Goal: Information Seeking & Learning: Learn about a topic

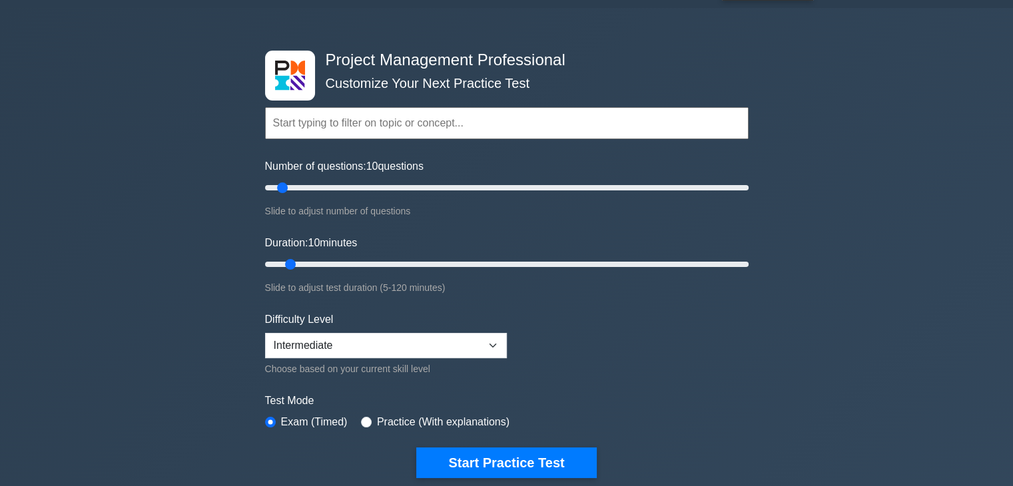
scroll to position [53, 0]
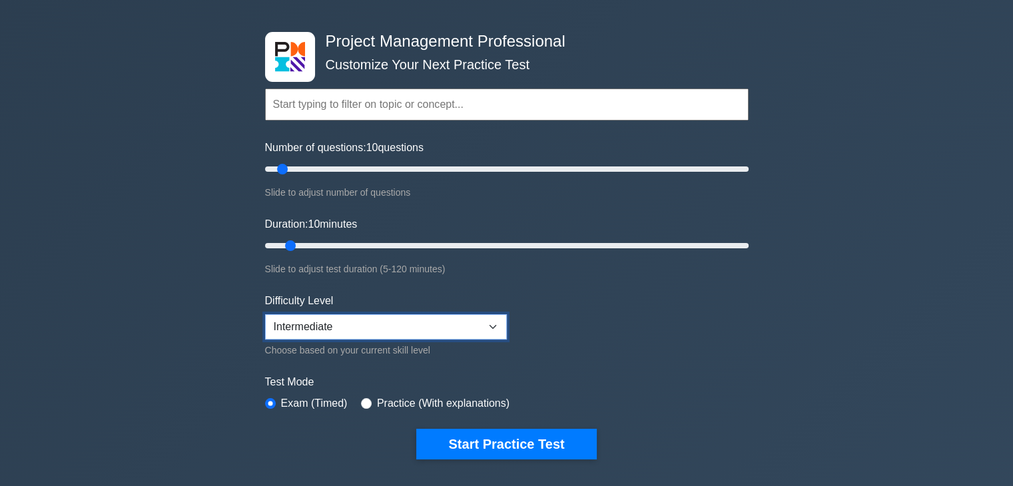
click at [364, 322] on select "Beginner Intermediate Expert" at bounding box center [386, 326] width 242 height 25
select select "beginner"
click at [265, 314] on select "Beginner Intermediate Expert" at bounding box center [386, 326] width 242 height 25
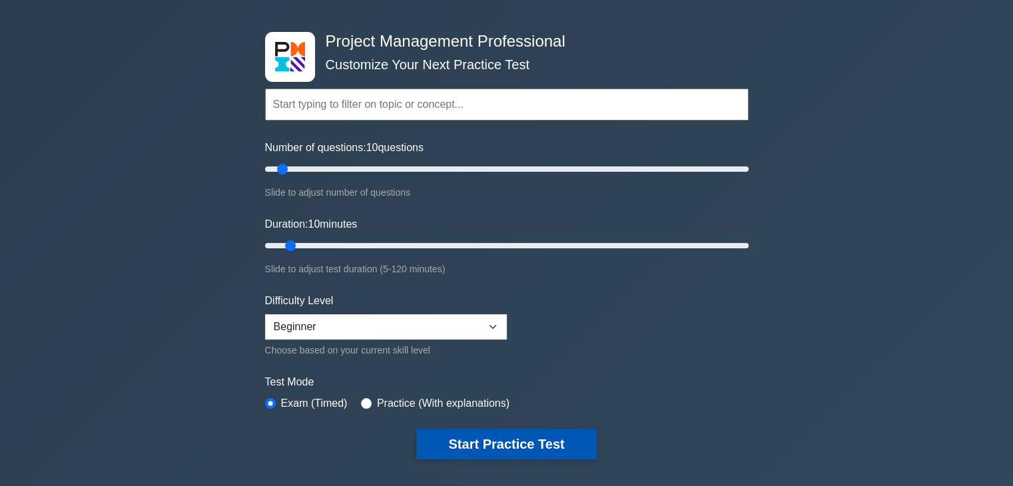
click at [494, 437] on button "Start Practice Test" at bounding box center [506, 444] width 180 height 31
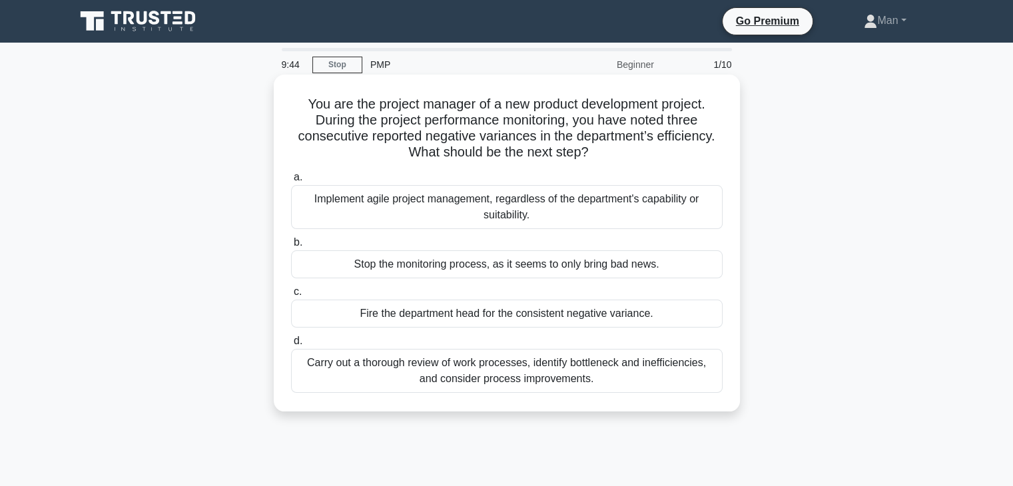
click at [570, 371] on div "Carry out a thorough review of work processes, identify bottleneck and ineffici…" at bounding box center [506, 371] width 431 height 44
click at [291, 346] on input "d. Carry out a thorough review of work processes, identify bottleneck and ineff…" at bounding box center [291, 341] width 0 height 9
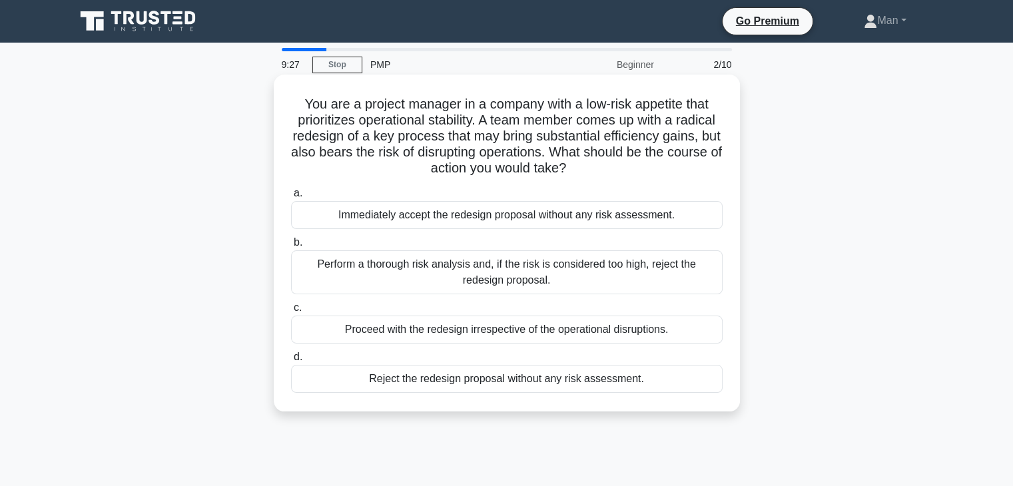
click at [555, 268] on div "Perform a thorough risk analysis and, if the risk is considered too high, rejec…" at bounding box center [506, 272] width 431 height 44
click at [291, 247] on input "b. Perform a thorough risk analysis and, if the risk is considered too high, re…" at bounding box center [291, 242] width 0 height 9
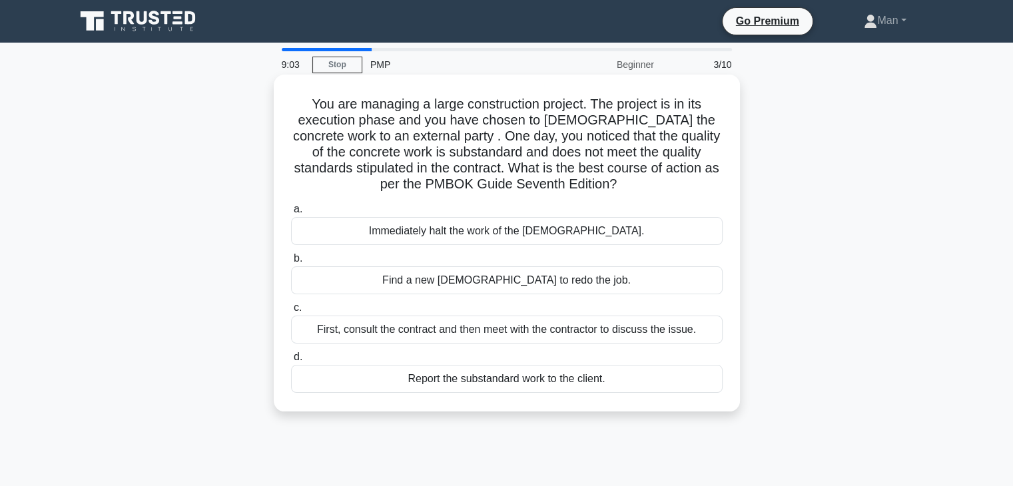
click at [539, 235] on div "Immediately halt the work of the [DEMOGRAPHIC_DATA]." at bounding box center [506, 231] width 431 height 28
click at [291, 214] on input "a. Immediately halt the work of the contractor." at bounding box center [291, 209] width 0 height 9
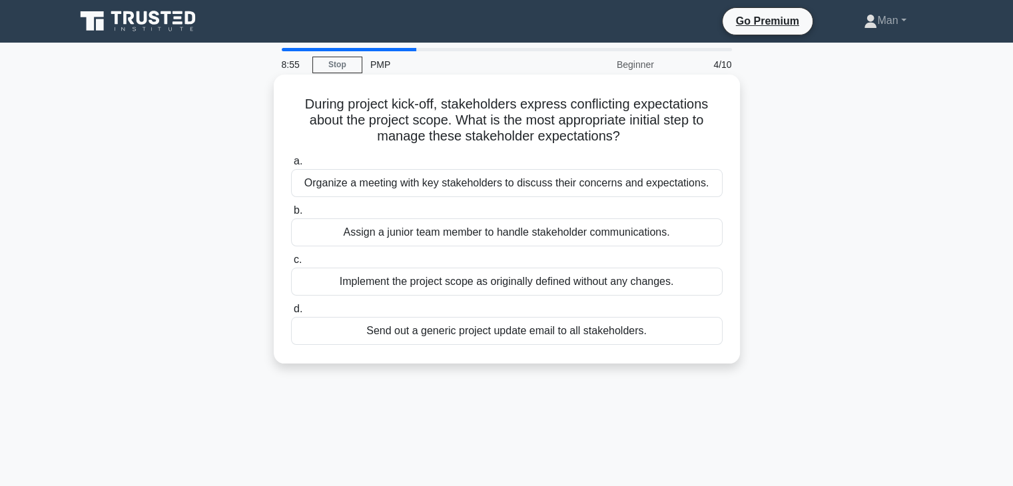
click at [553, 187] on div "Organize a meeting with key stakeholders to discuss their concerns and expectat…" at bounding box center [506, 183] width 431 height 28
click at [291, 166] on input "a. Organize a meeting with key stakeholders to discuss their concerns and expec…" at bounding box center [291, 161] width 0 height 9
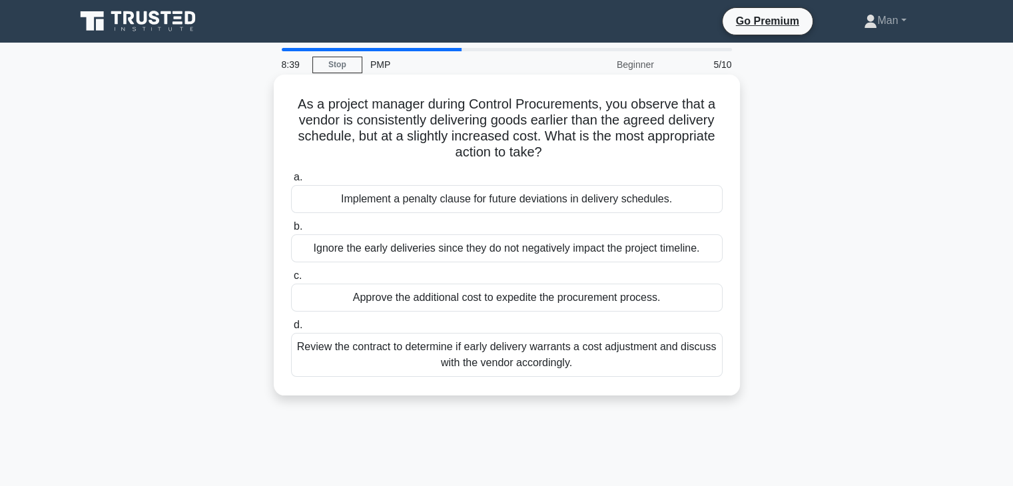
click at [529, 347] on div "Review the contract to determine if early delivery warrants a cost adjustment a…" at bounding box center [506, 355] width 431 height 44
click at [291, 330] on input "d. Review the contract to determine if early delivery warrants a cost adjustmen…" at bounding box center [291, 325] width 0 height 9
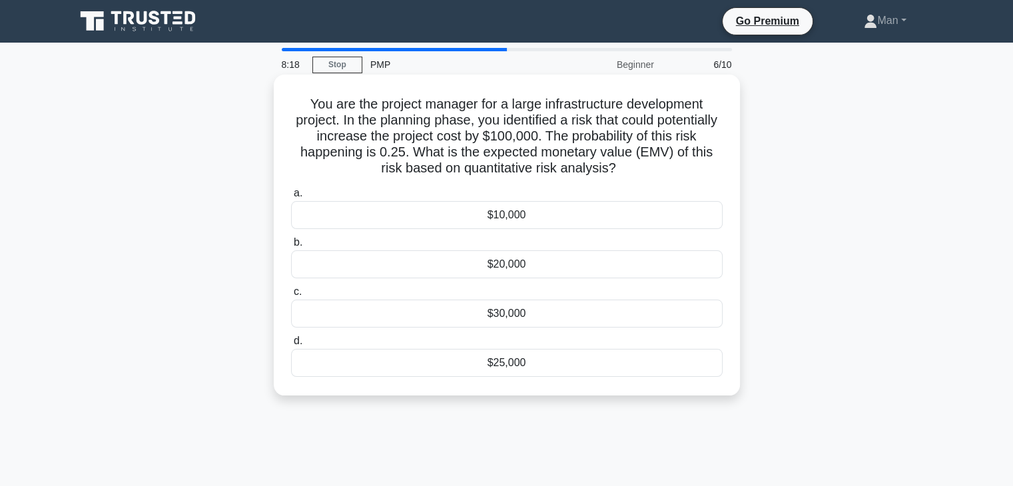
click at [513, 361] on div "$25,000" at bounding box center [506, 363] width 431 height 28
click at [291, 346] on input "d. $25,000" at bounding box center [291, 341] width 0 height 9
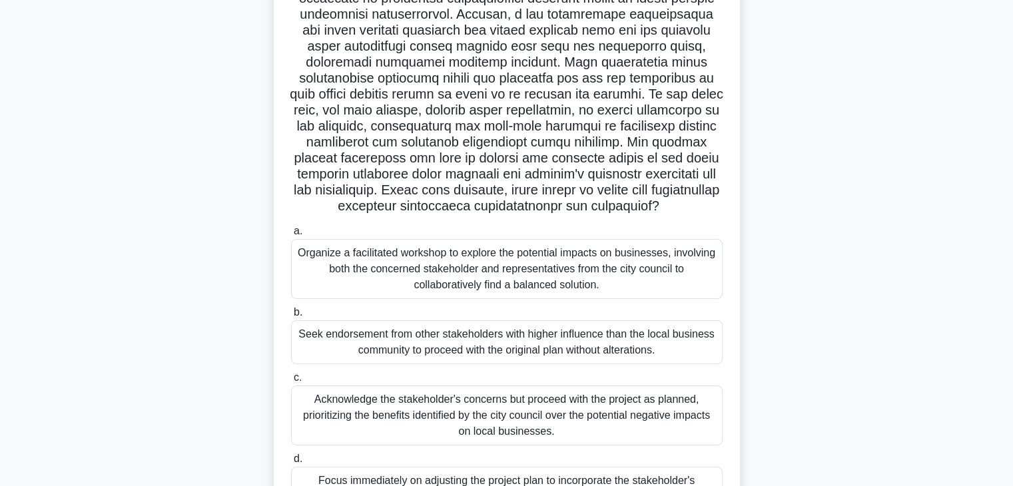
scroll to position [254, 0]
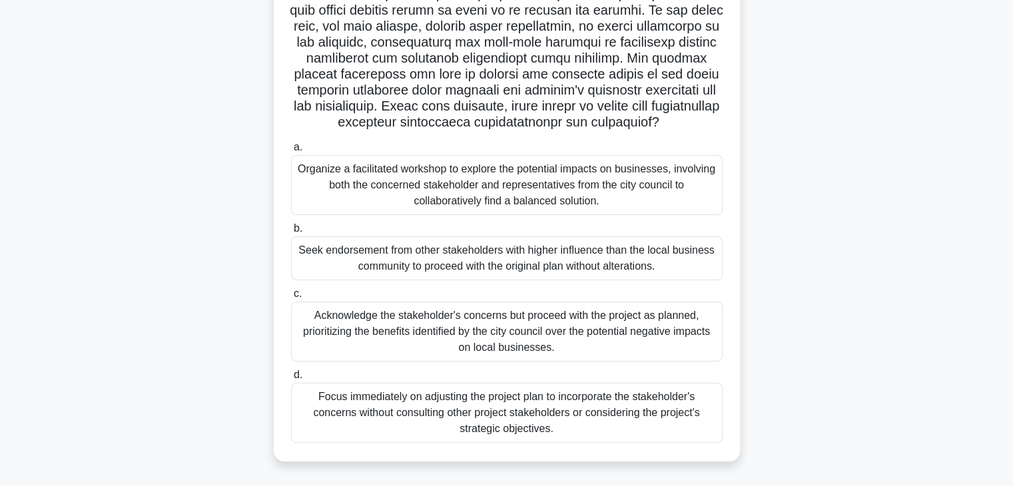
click at [541, 181] on div "Organize a facilitated workshop to explore the potential impacts on businesses,…" at bounding box center [506, 185] width 431 height 60
click at [291, 152] on input "a. Organize a facilitated workshop to explore the potential impacts on business…" at bounding box center [291, 147] width 0 height 9
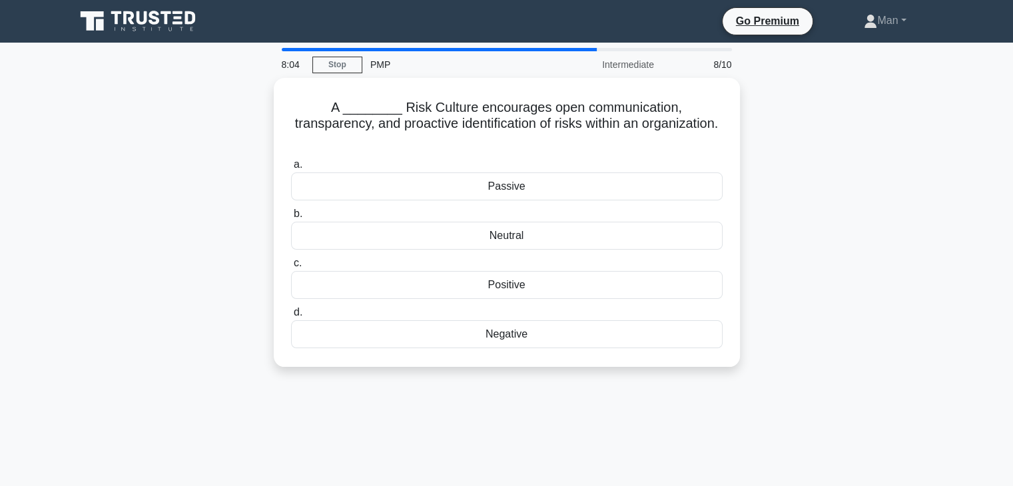
scroll to position [0, 0]
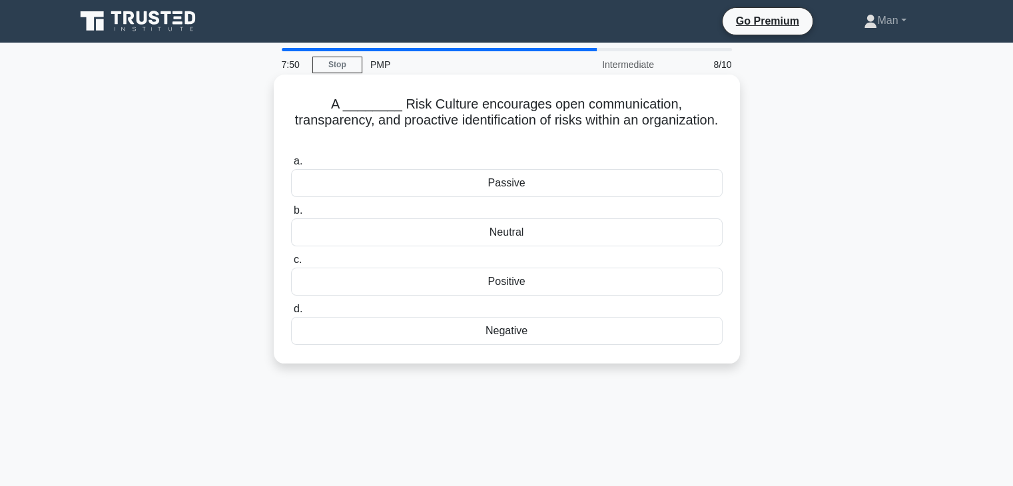
click at [498, 269] on div "Positive" at bounding box center [506, 282] width 431 height 28
click at [291, 264] on input "c. Positive" at bounding box center [291, 260] width 0 height 9
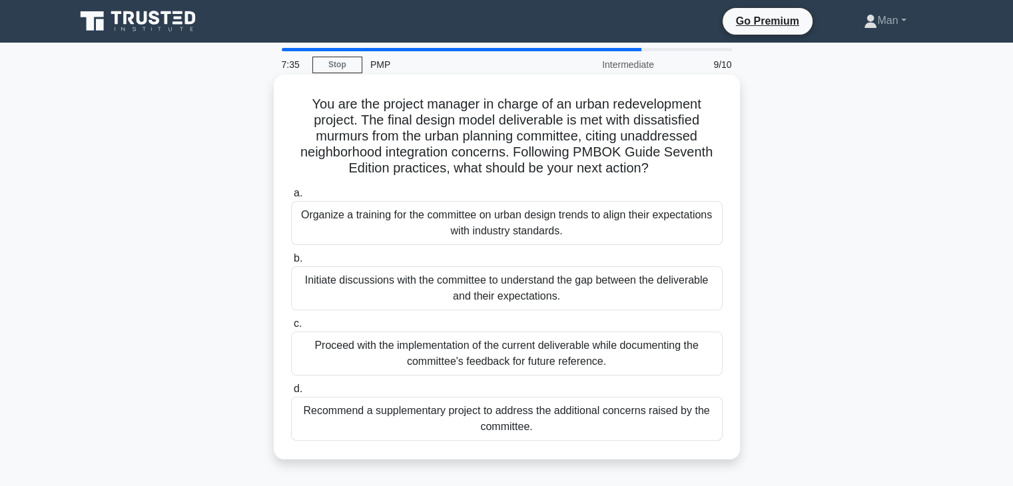
click at [493, 286] on div "Initiate discussions with the committee to understand the gap between the deliv…" at bounding box center [506, 288] width 431 height 44
click at [291, 263] on input "b. Initiate discussions with the committee to understand the gap between the de…" at bounding box center [291, 258] width 0 height 9
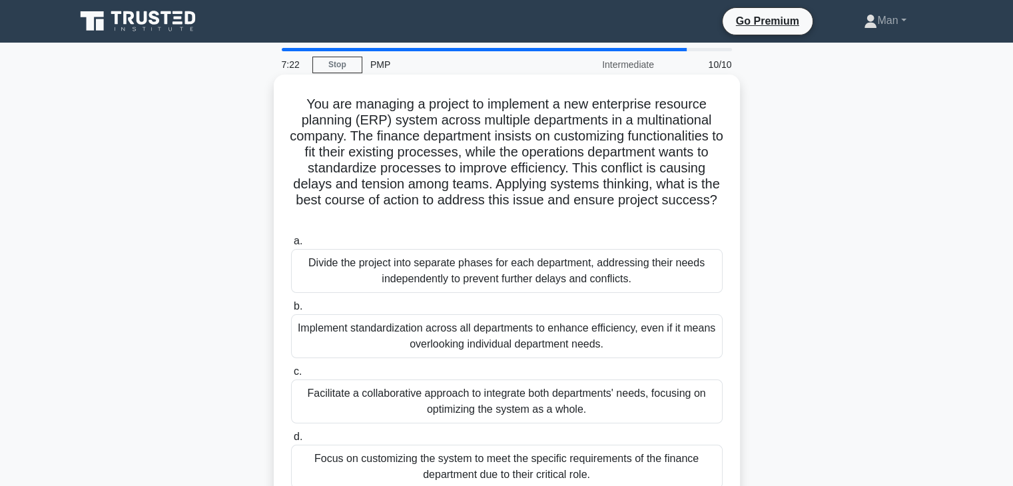
click at [485, 396] on div "Facilitate a collaborative approach to integrate both departments' needs, focus…" at bounding box center [506, 402] width 431 height 44
click at [291, 376] on input "c. Facilitate a collaborative approach to integrate both departments' needs, fo…" at bounding box center [291, 372] width 0 height 9
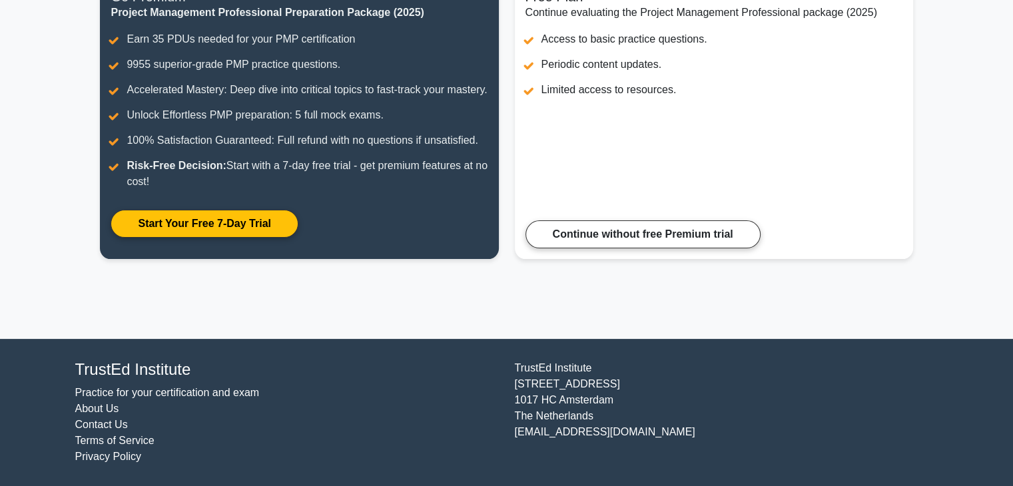
scroll to position [220, 0]
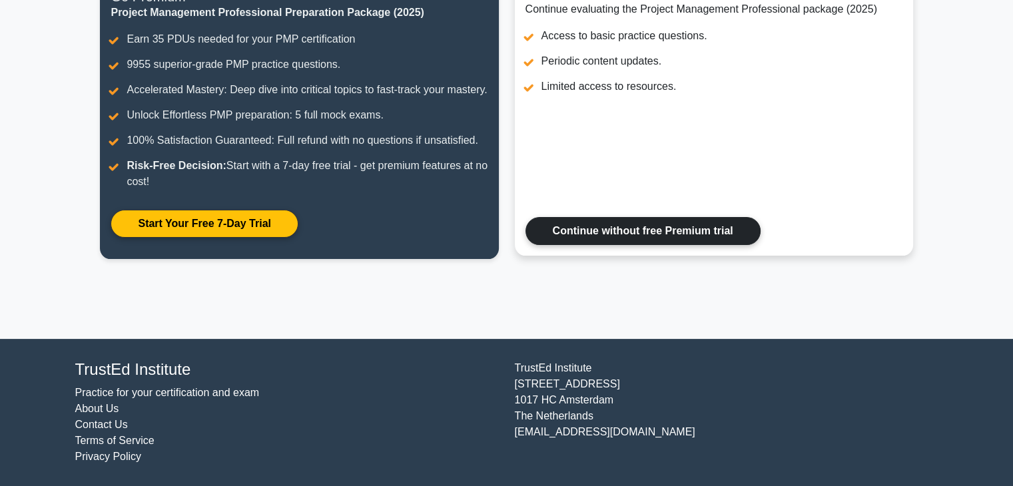
click at [679, 230] on link "Continue without free Premium trial" at bounding box center [642, 231] width 235 height 28
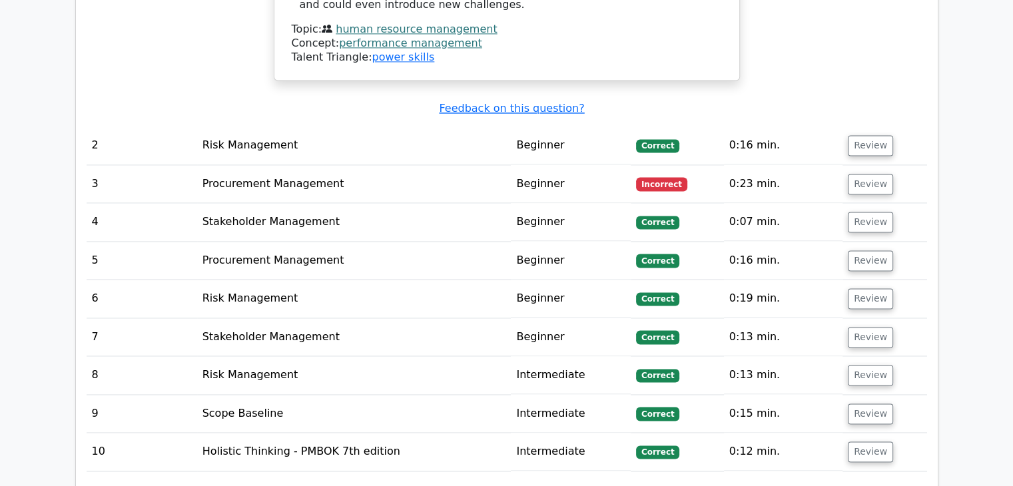
scroll to position [1784, 0]
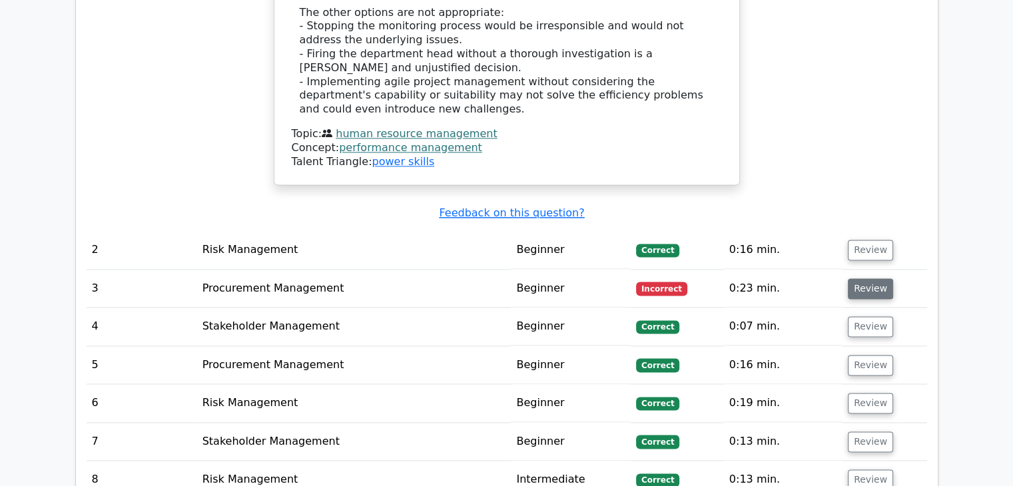
click at [866, 278] on button "Review" at bounding box center [870, 288] width 45 height 21
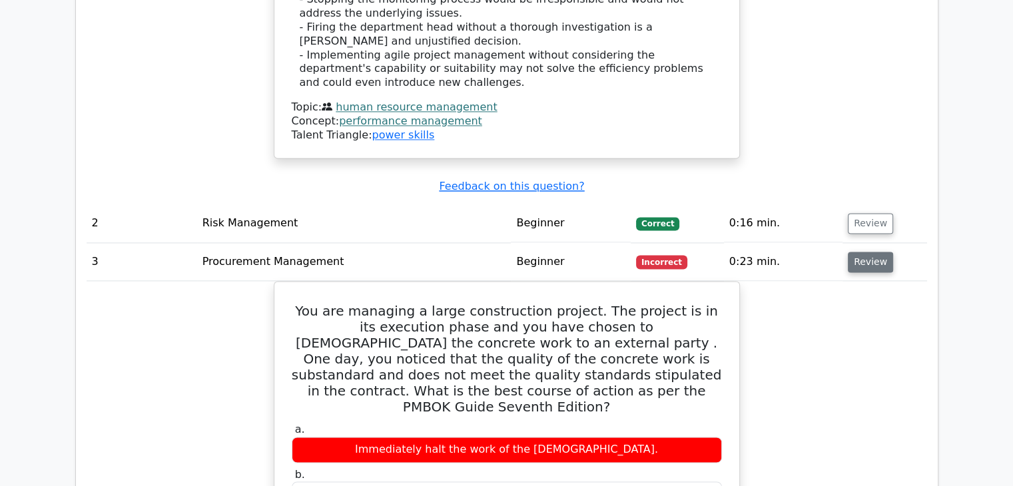
scroll to position [1838, 0]
